Goal: Information Seeking & Learning: Learn about a topic

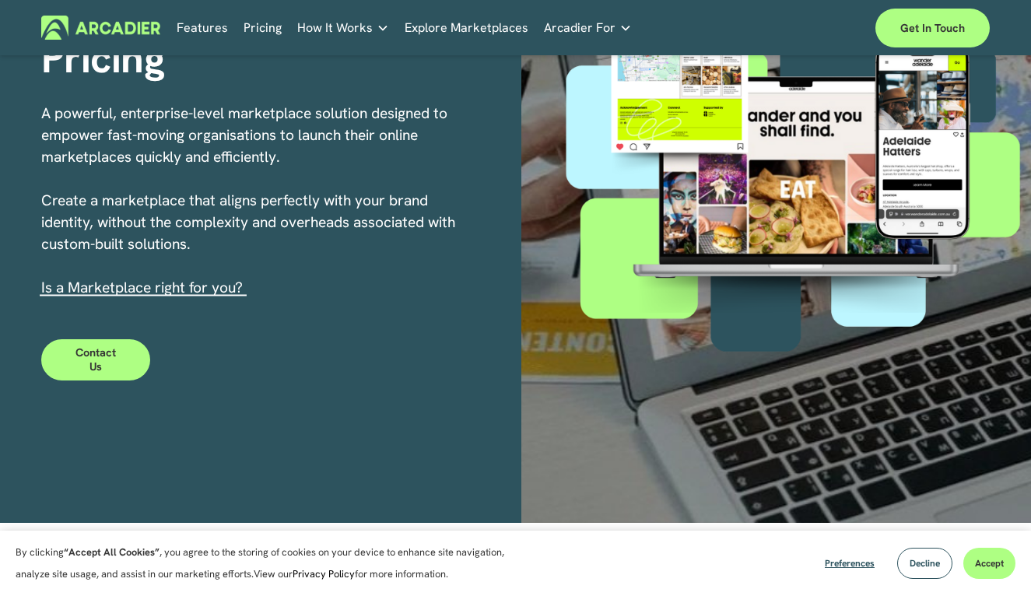
scroll to position [241, 0]
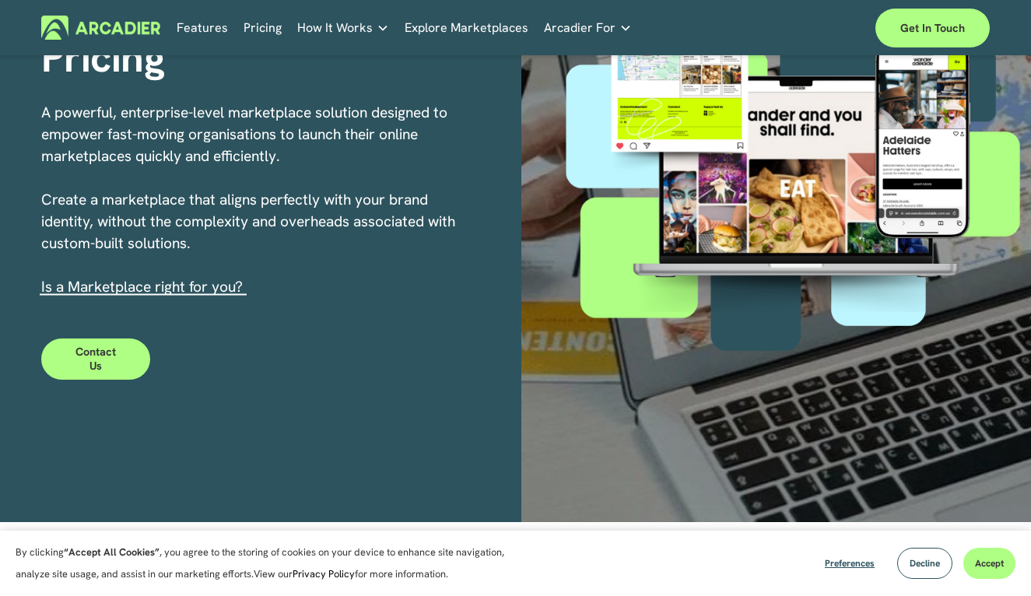
click at [180, 289] on link "s a Marketplace right for you?" at bounding box center [144, 286] width 198 height 19
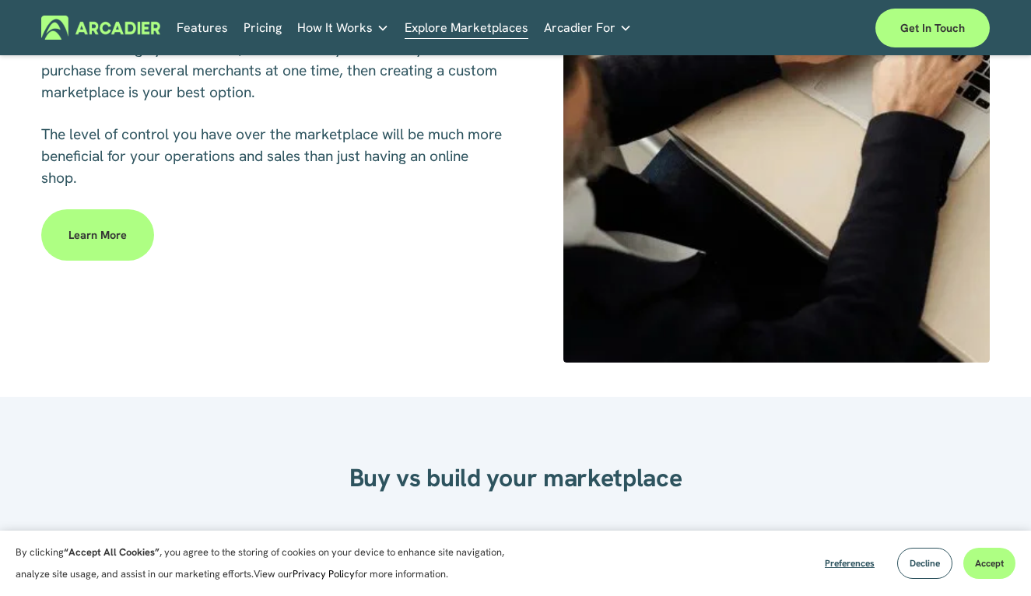
scroll to position [822, 0]
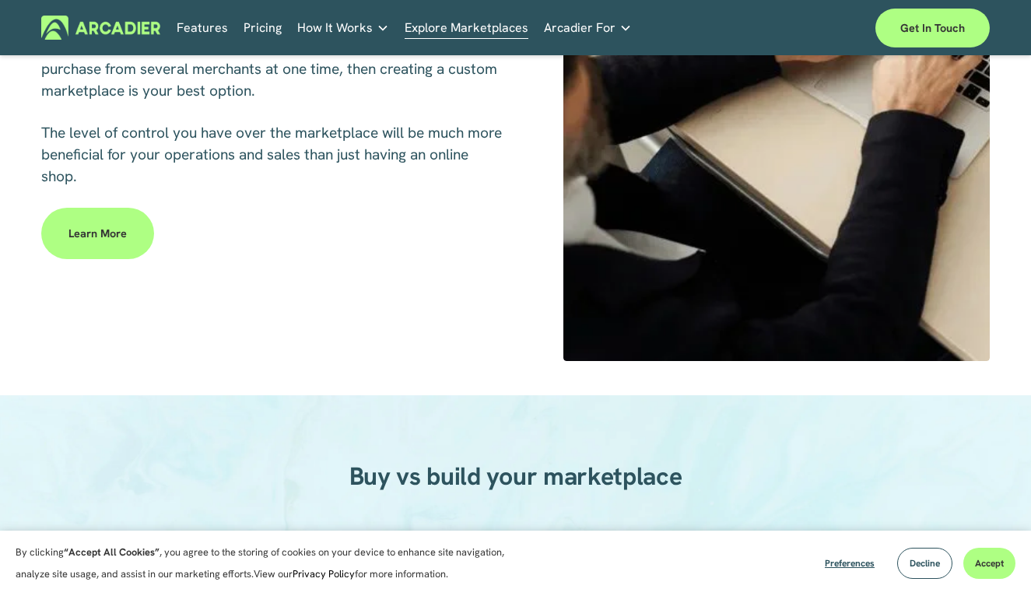
click at [125, 221] on link "Learn more" at bounding box center [97, 233] width 113 height 51
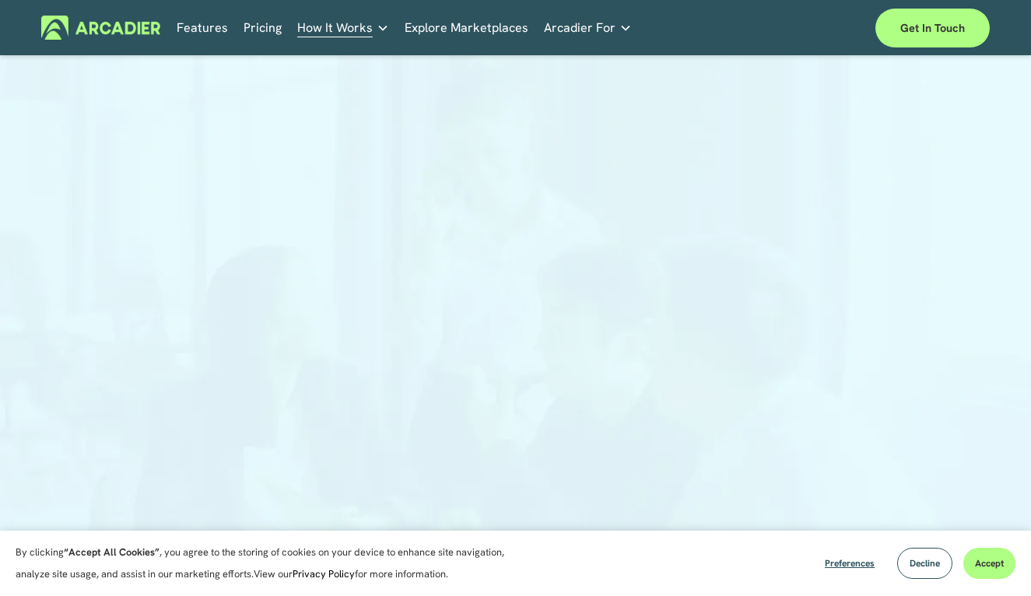
click at [257, 28] on link "Pricing" at bounding box center [262, 28] width 38 height 24
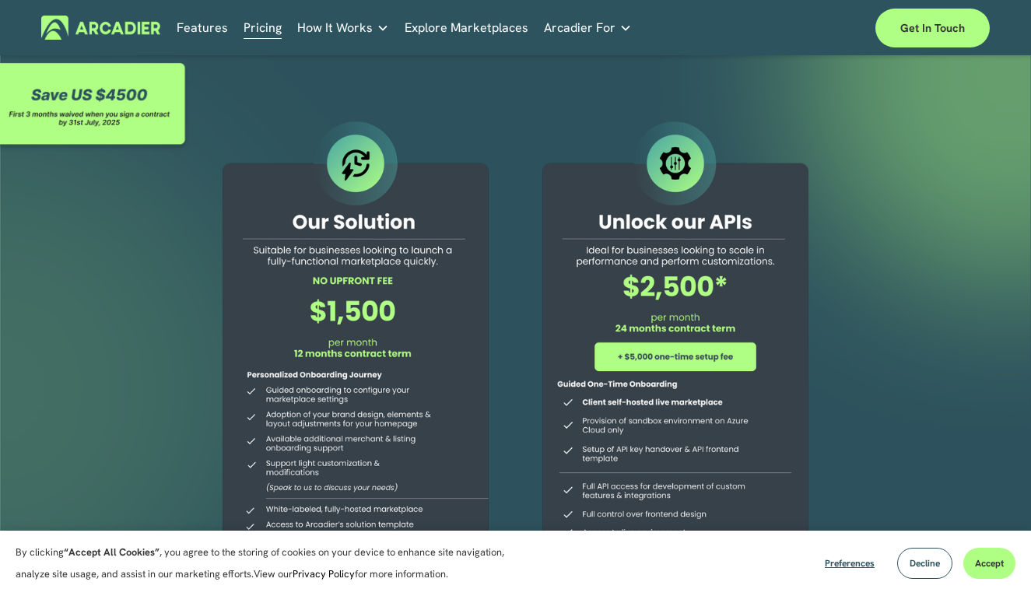
click at [0, 0] on p "No in-house development team? No problem. Use one of our partners." at bounding box center [0, 0] width 0 height 0
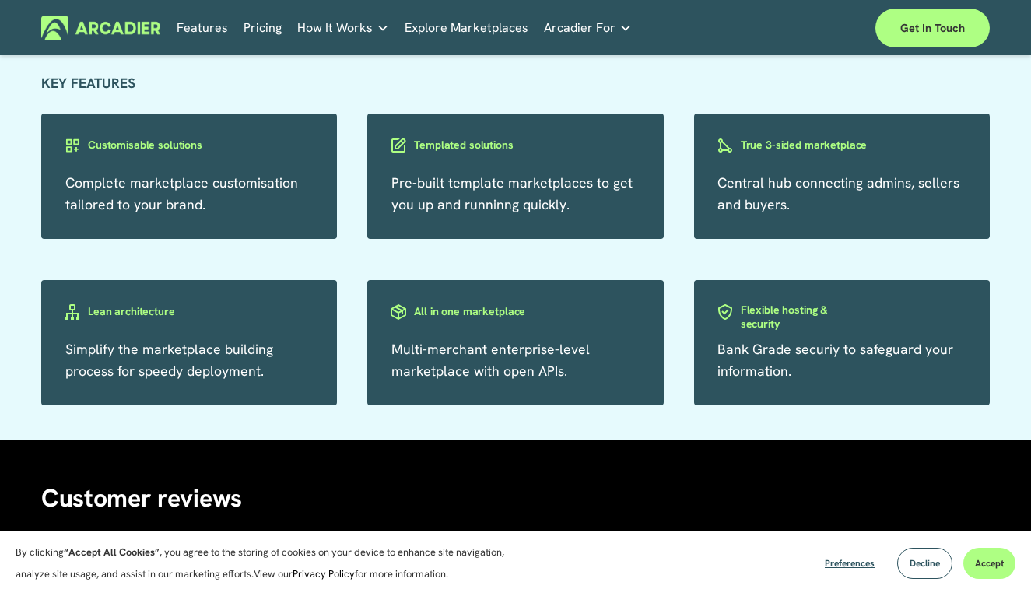
scroll to position [1402, 0]
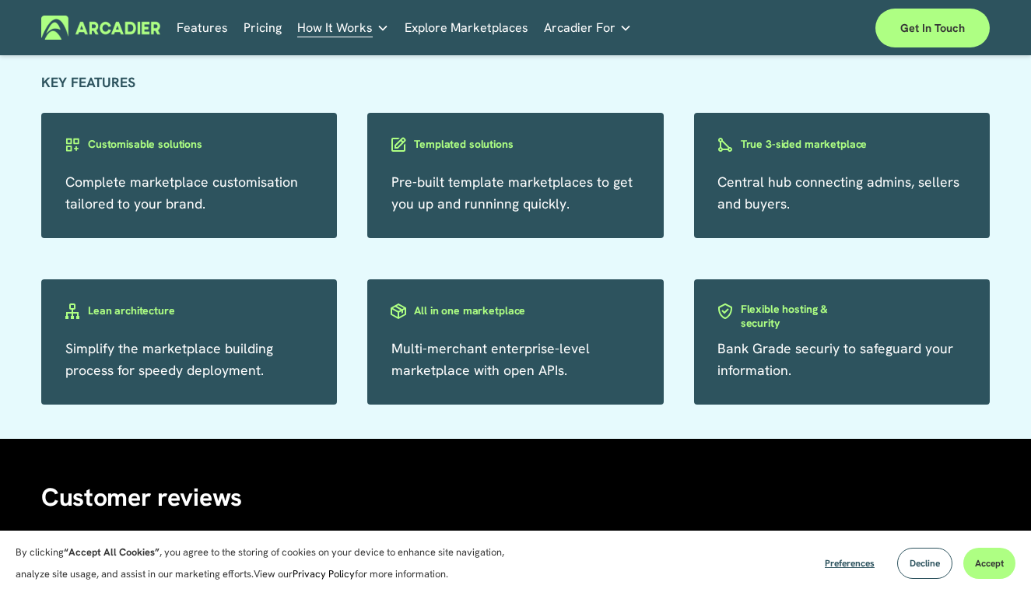
click at [538, 351] on span "Multi-merchant enterprise-level marketplace with open APIs." at bounding box center [490, 359] width 198 height 40
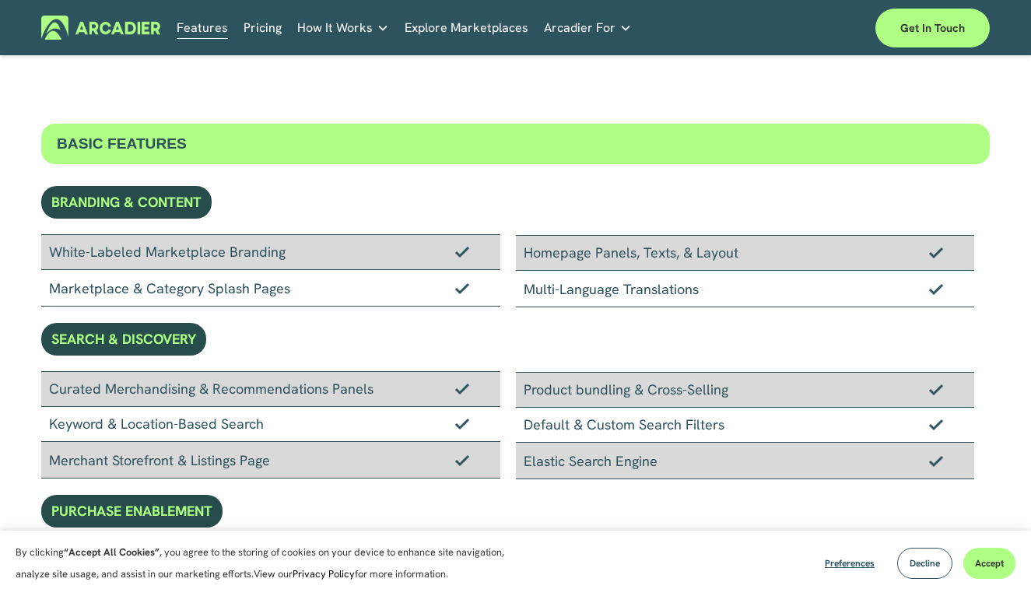
click at [426, 23] on link "Explore Marketplaces" at bounding box center [466, 28] width 124 height 24
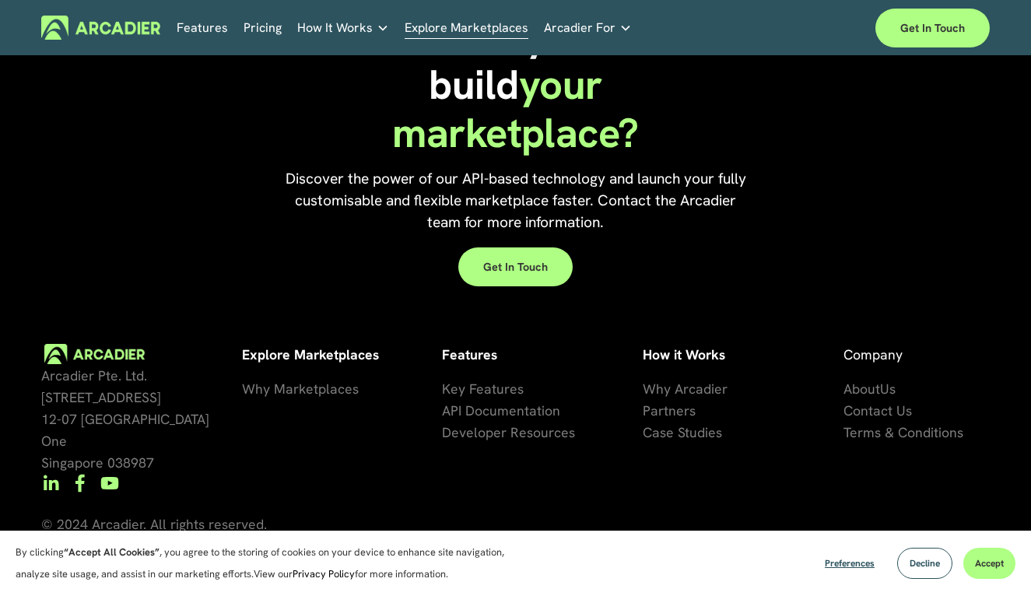
scroll to position [3211, 0]
click at [0, 0] on p "Read about game-changing marketplace solutions." at bounding box center [0, 0] width 0 height 0
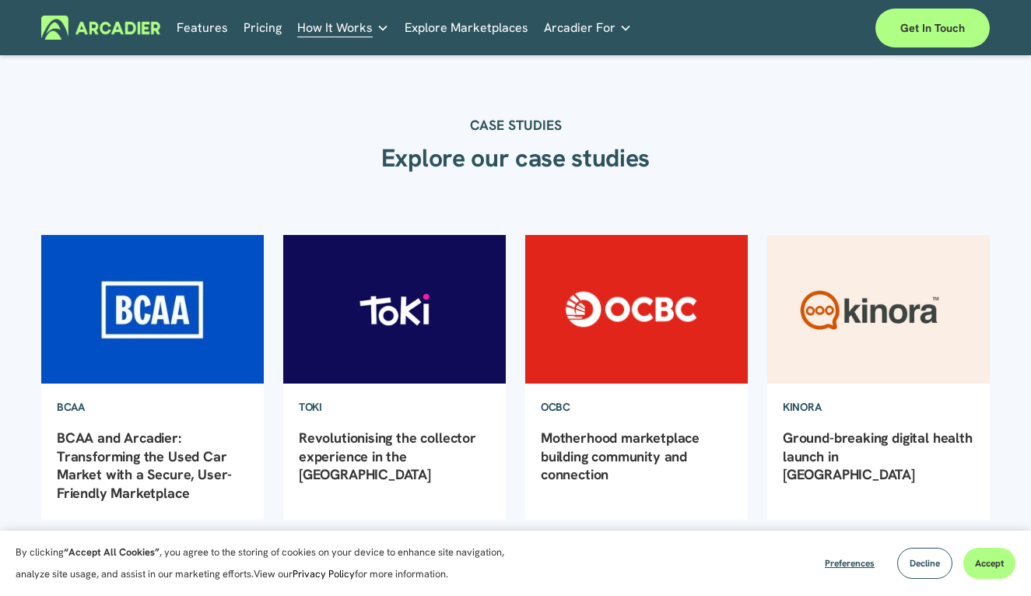
click at [870, 296] on img at bounding box center [878, 309] width 225 height 151
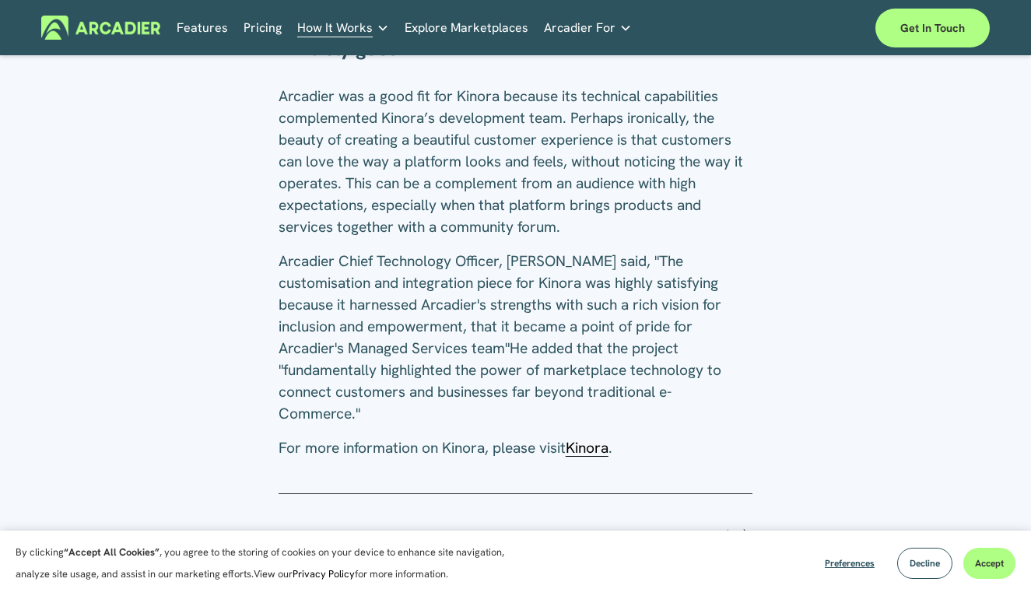
scroll to position [1558, 0]
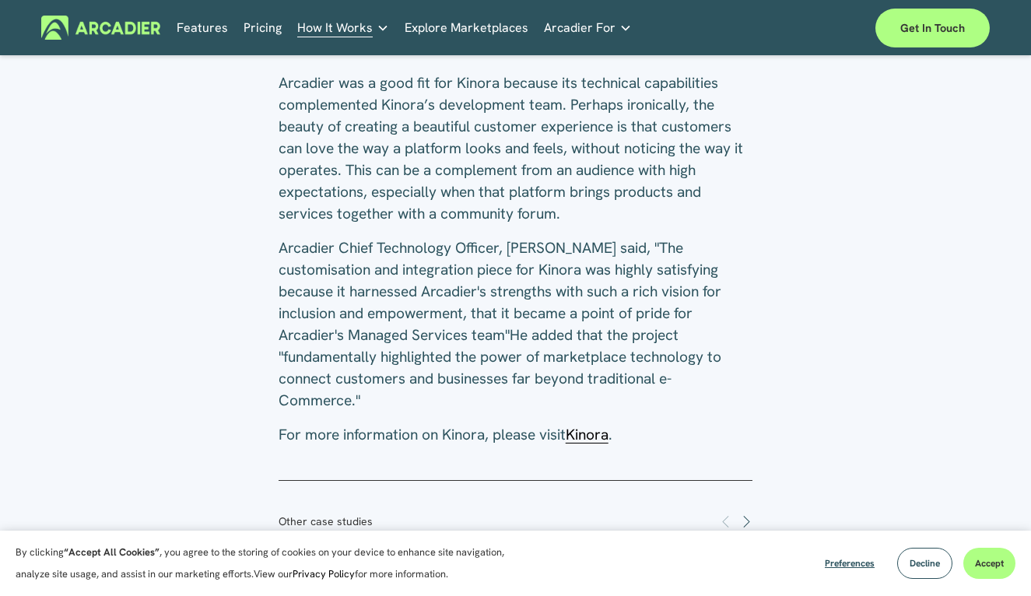
click at [603, 425] on span "Kinora" at bounding box center [586, 434] width 43 height 19
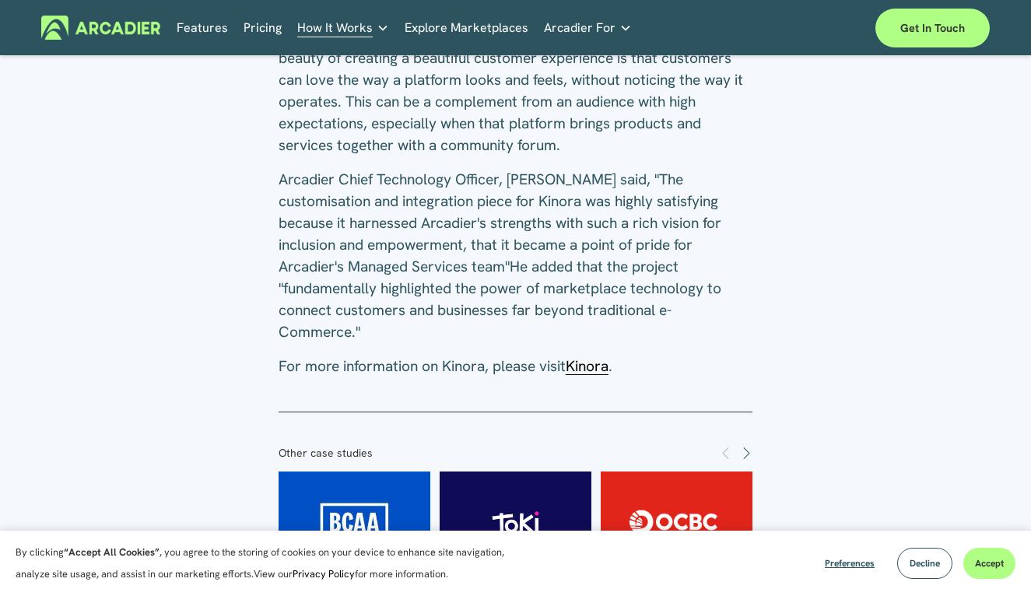
scroll to position [1628, 0]
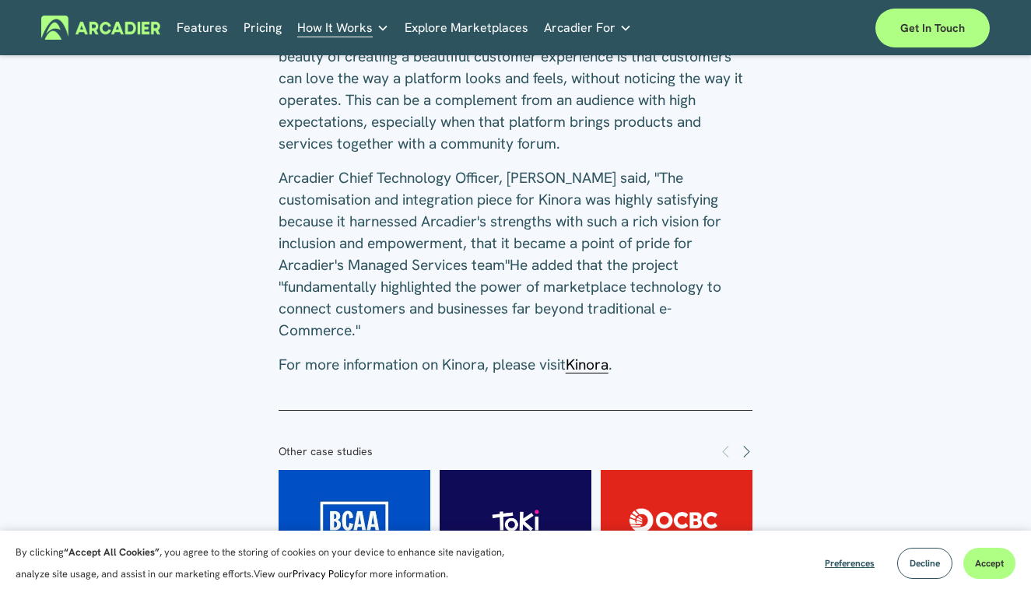
click at [498, 470] on img at bounding box center [515, 520] width 211 height 101
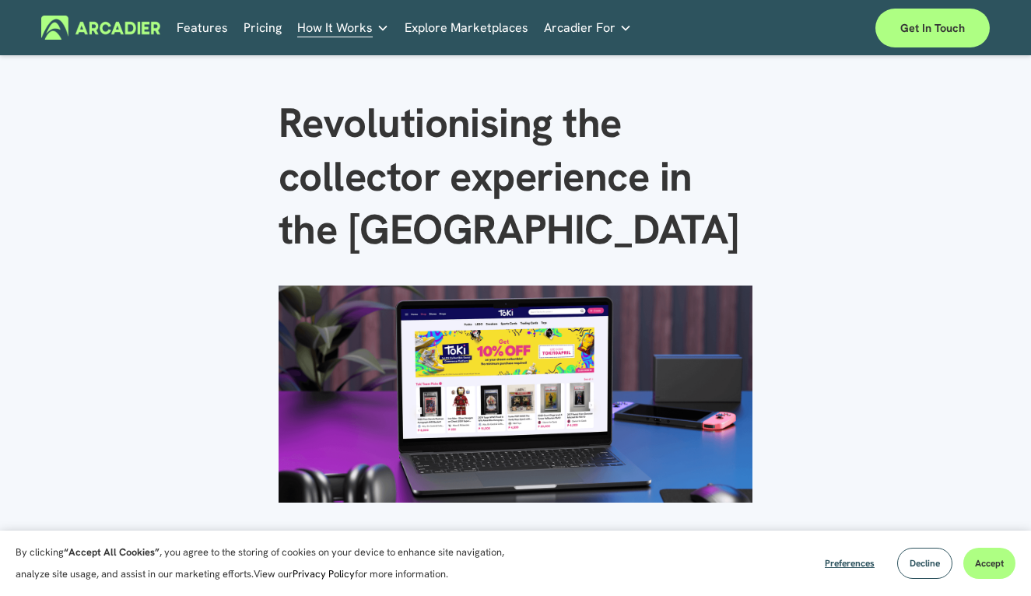
click at [398, 23] on nav "Features Pricing How It Works Why Arcadier Partners About Us Contact Partners" at bounding box center [404, 28] width 455 height 24
click at [411, 23] on link "Explore Marketplaces" at bounding box center [466, 28] width 124 height 24
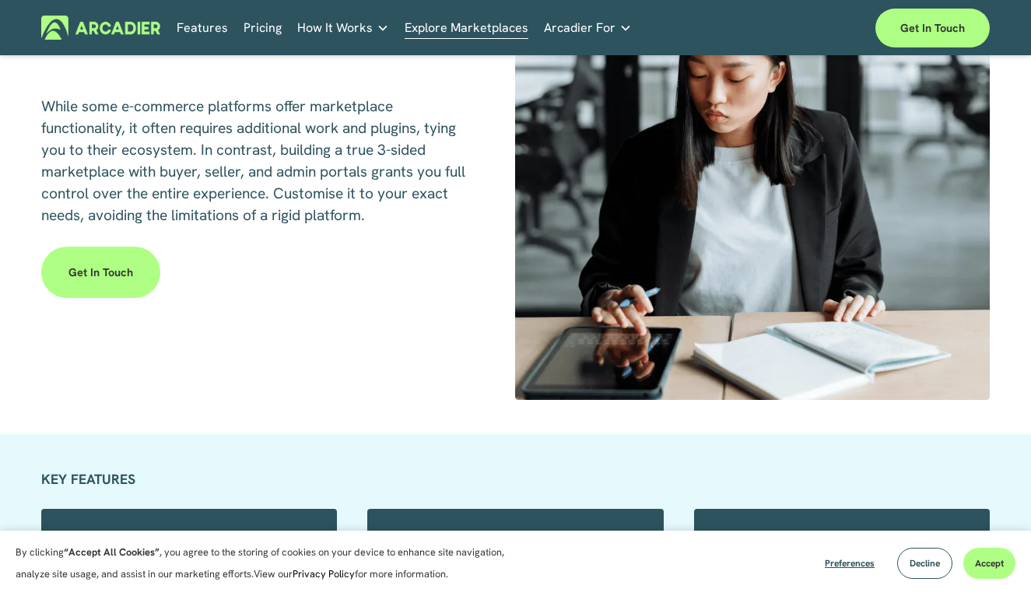
scroll to position [2045, 0]
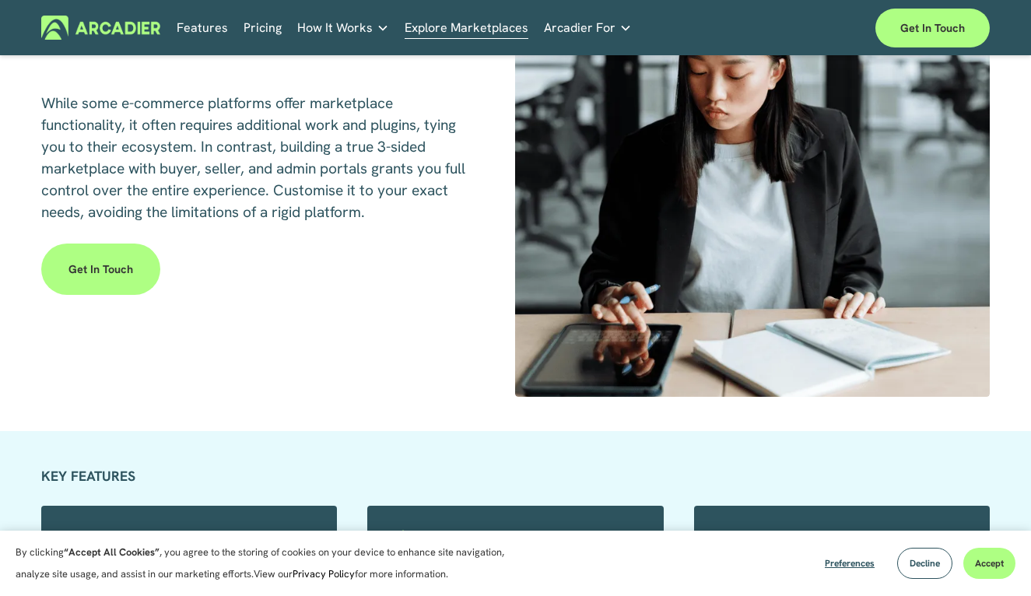
click at [190, 32] on link "Features" at bounding box center [202, 28] width 51 height 24
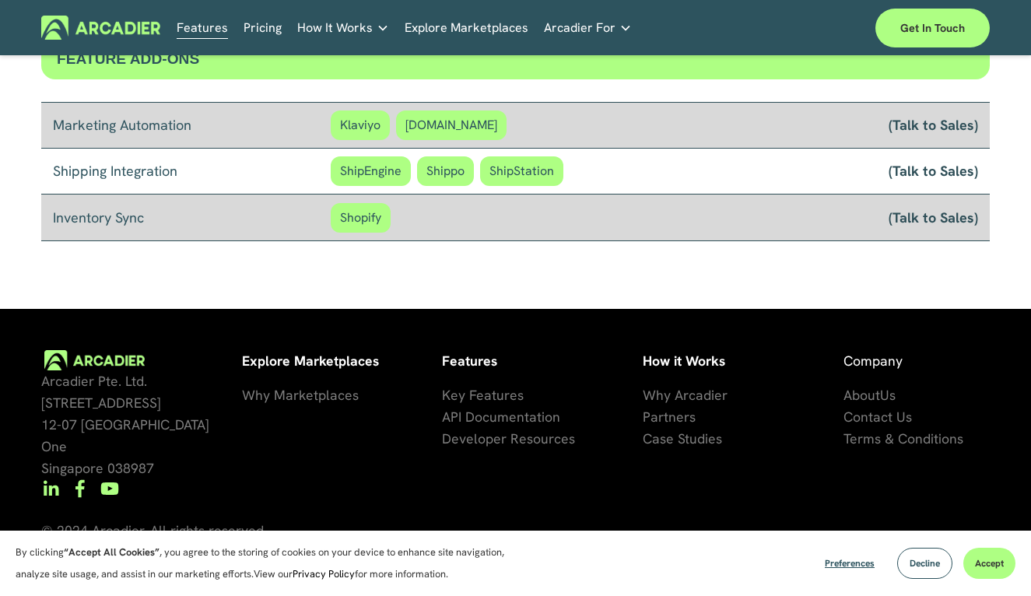
scroll to position [1317, 0]
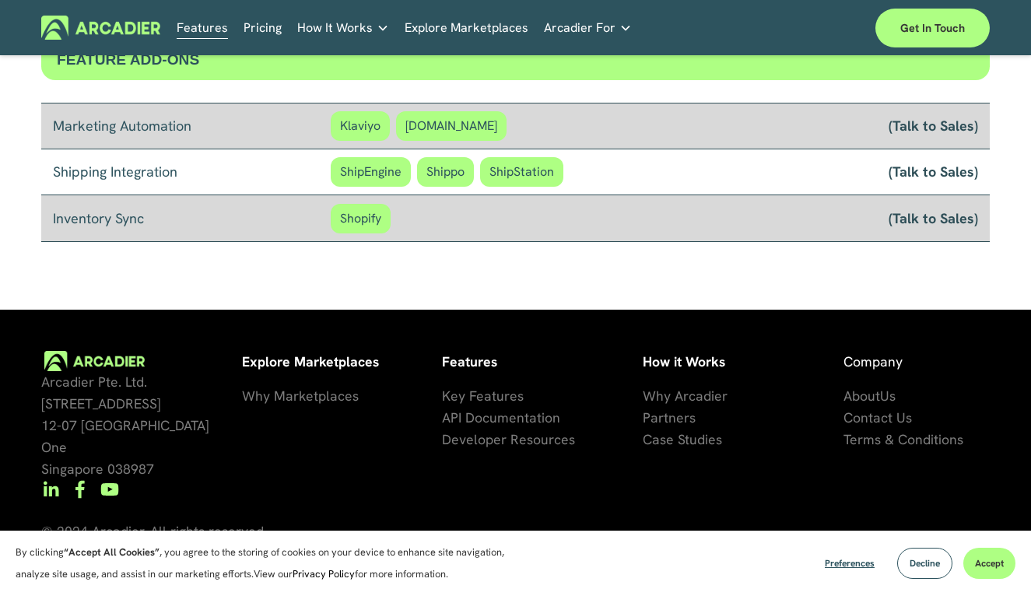
click at [693, 439] on span "se Studies" at bounding box center [691, 439] width 62 height 18
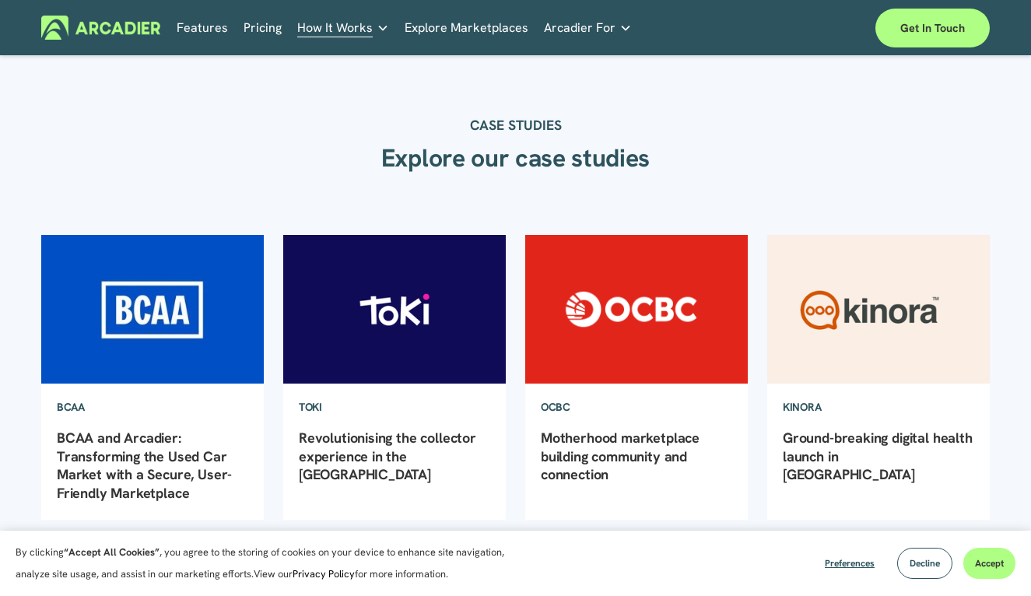
click at [184, 334] on img at bounding box center [152, 309] width 225 height 151
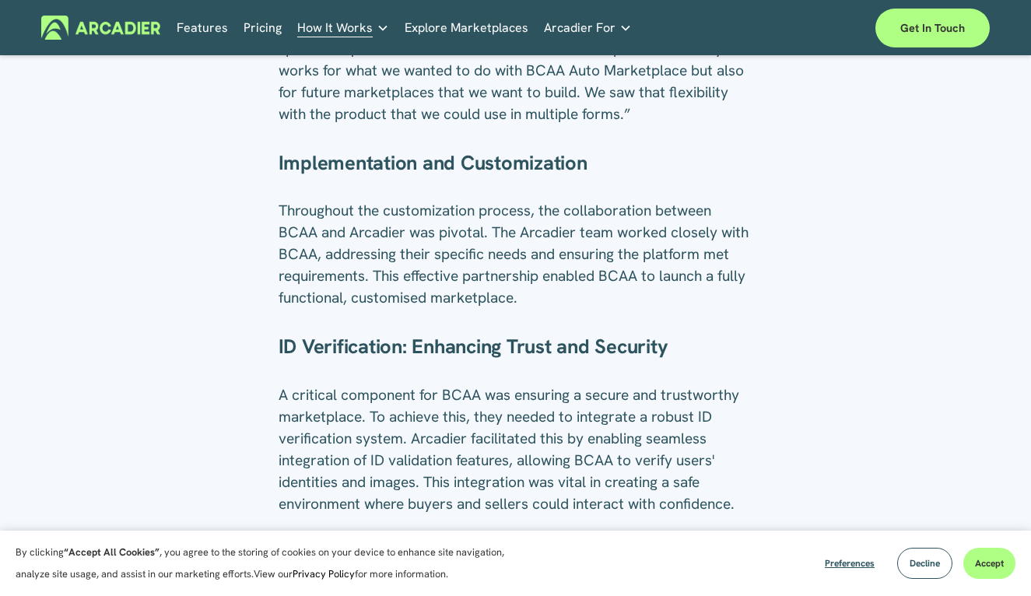
scroll to position [1142, 0]
